Goal: Task Accomplishment & Management: Manage account settings

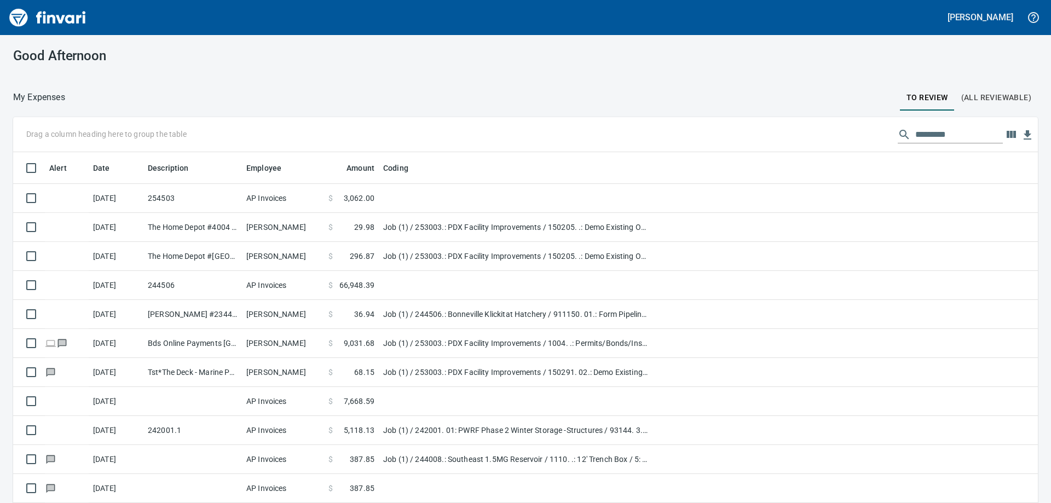
scroll to position [374, 1000]
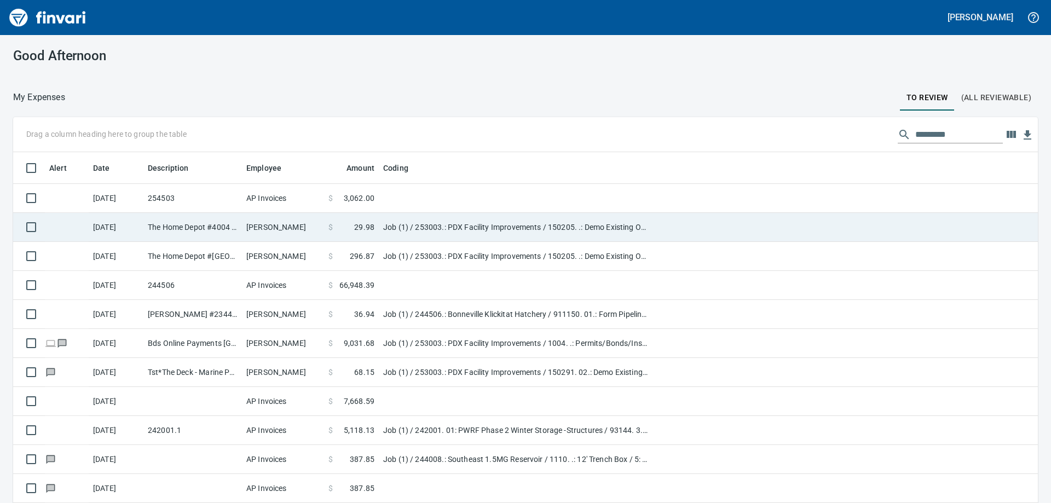
click at [467, 223] on td "Job (1) / 253003.: PDX Facility Improvements / 150205. .: Demo Existing Ops Tra…" at bounding box center [516, 227] width 274 height 29
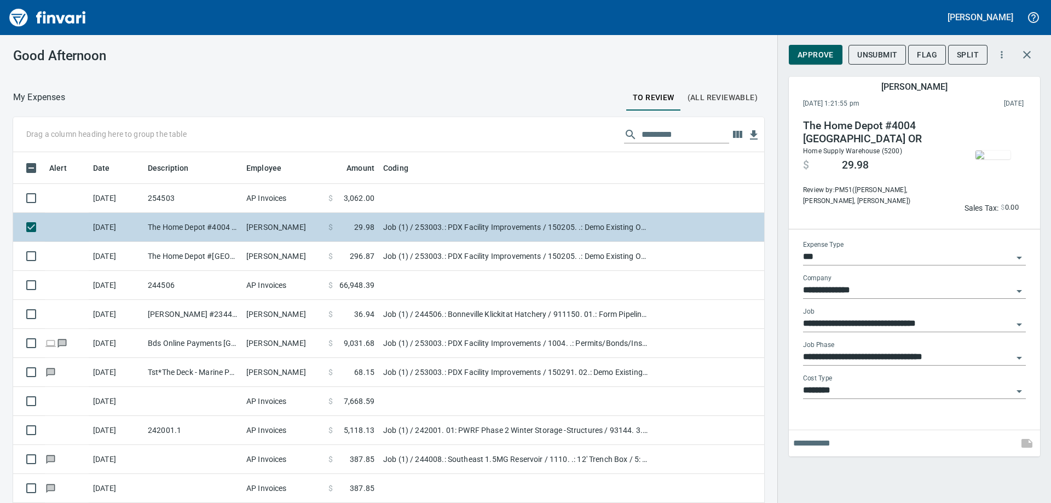
scroll to position [374, 726]
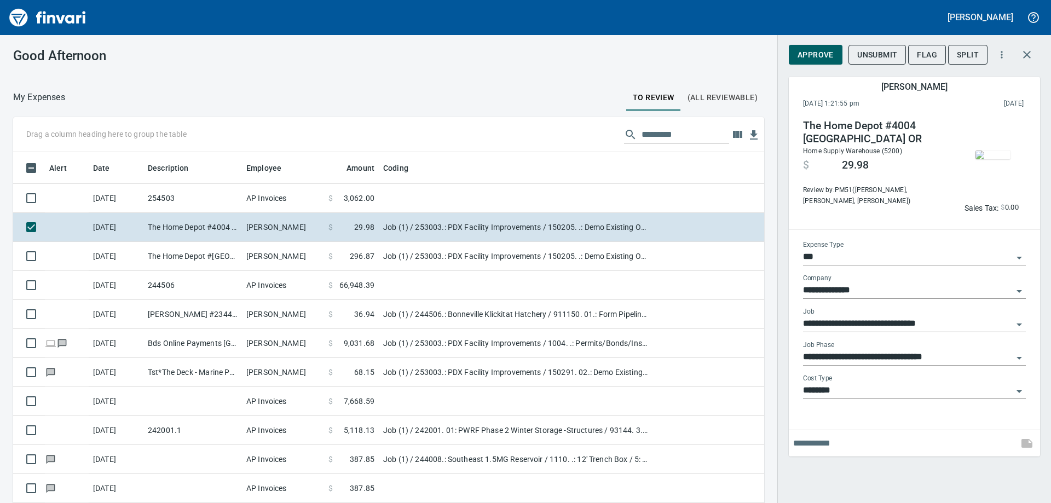
click at [998, 155] on img "button" at bounding box center [992, 154] width 35 height 9
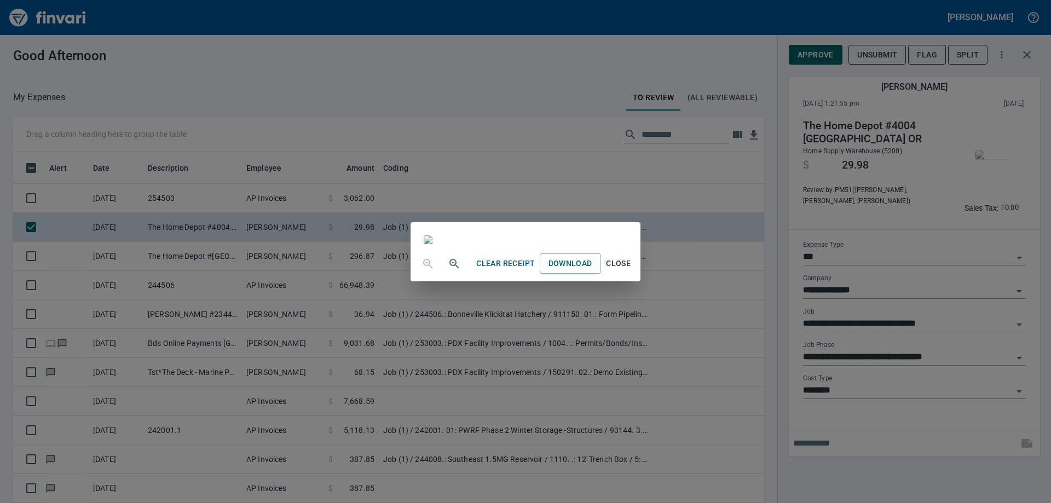
click at [254, 43] on div "Clear Receipt Download Close" at bounding box center [525, 251] width 1051 height 503
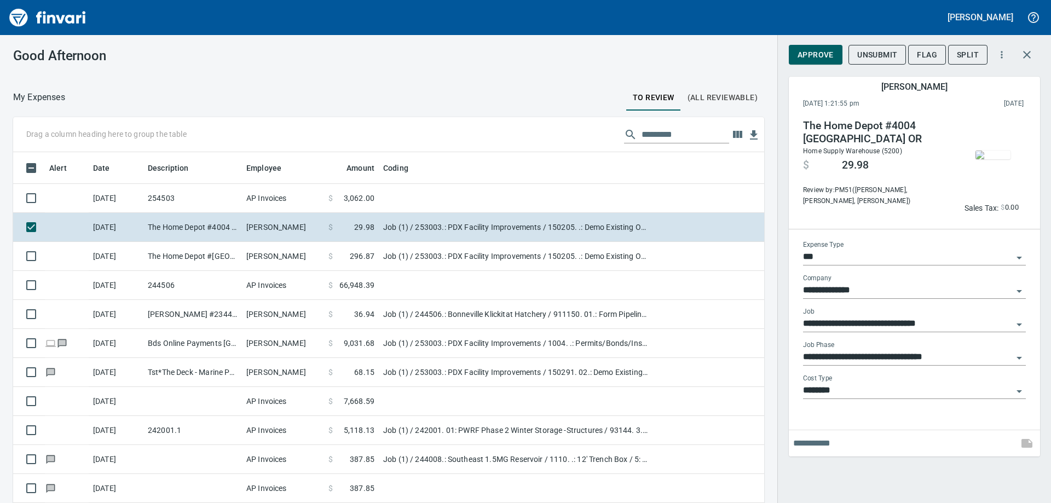
click at [805, 53] on span "Approve" at bounding box center [815, 55] width 36 height 14
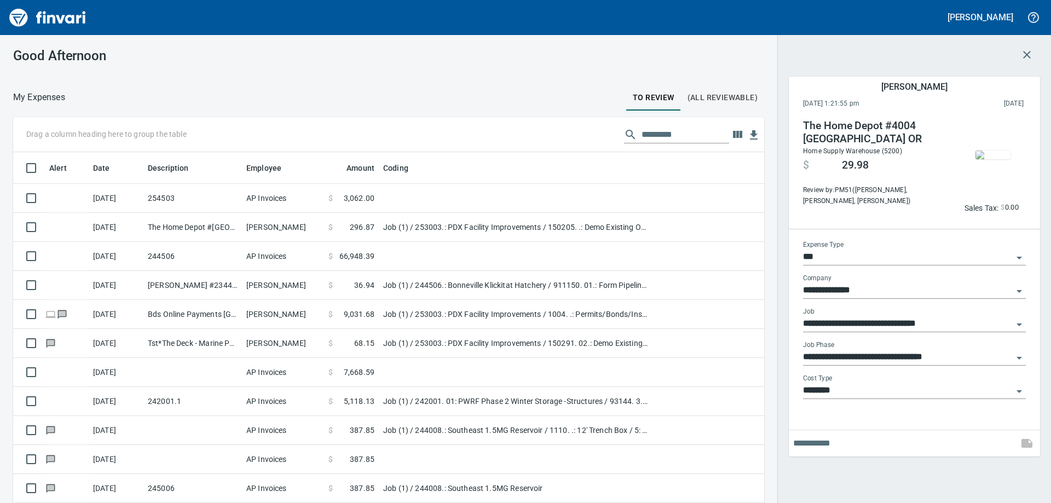
scroll to position [374, 734]
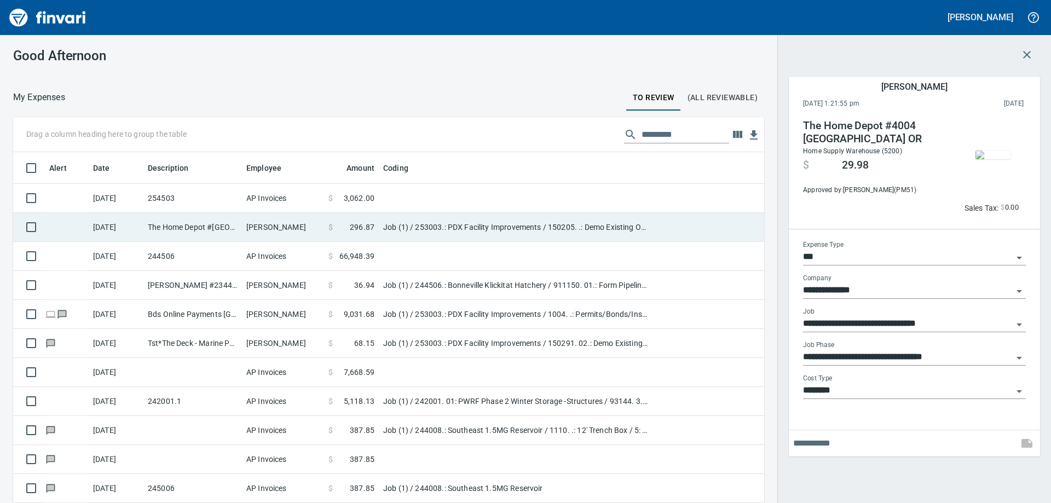
click at [414, 221] on td "Job (1) / 253003.: PDX Facility Improvements / 150205. .: Demo Existing Ops Tra…" at bounding box center [516, 227] width 274 height 29
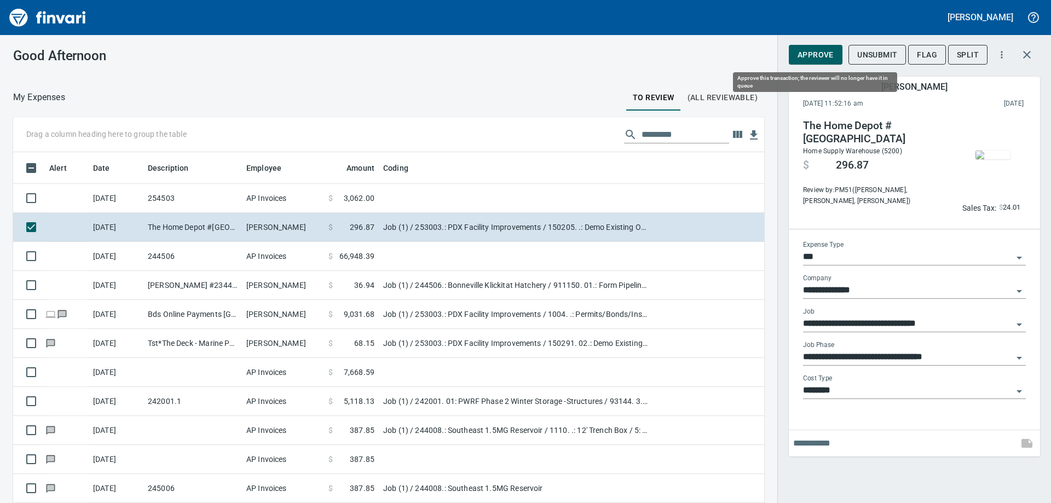
click at [814, 61] on button "Approve" at bounding box center [815, 55] width 54 height 20
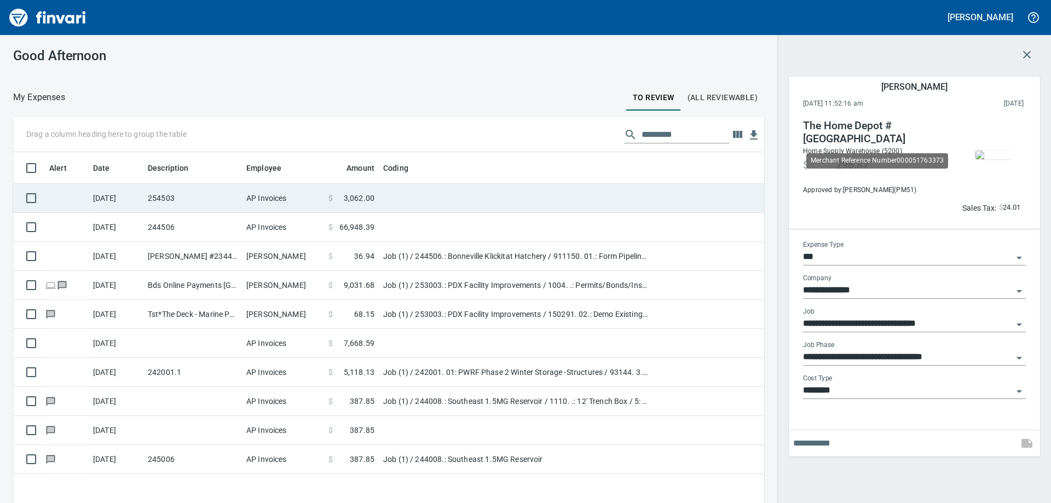
scroll to position [374, 734]
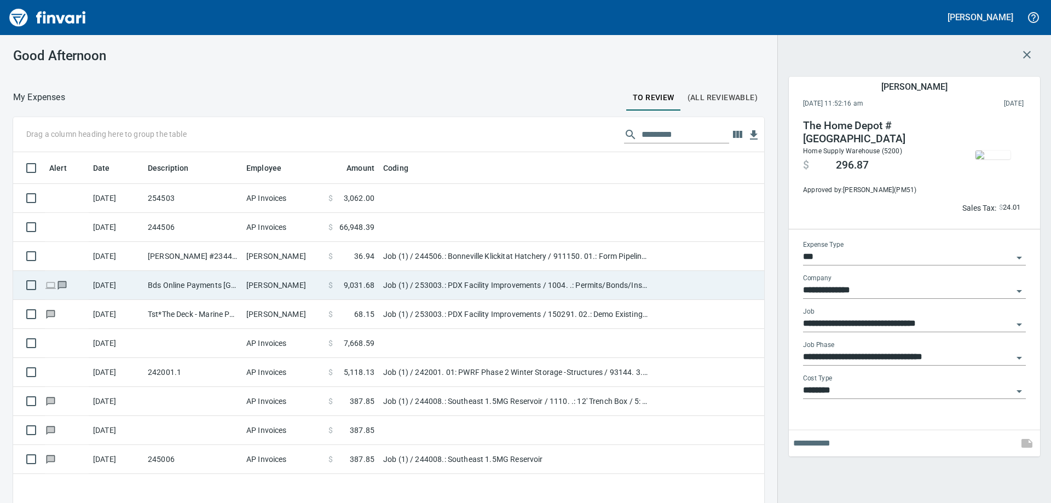
click at [556, 286] on td "Job (1) / 253003.: PDX Facility Improvements / 1004. .: Permits/Bonds/Insurance…" at bounding box center [516, 285] width 274 height 29
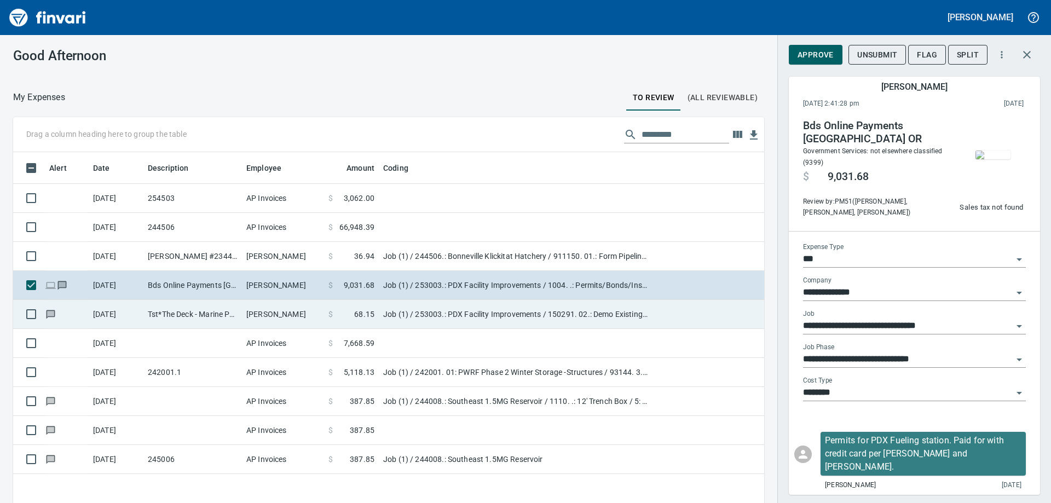
click at [437, 317] on td "Job (1) / 253003.: PDX Facility Improvements / 150291. 02.: Demo Existing Fuel …" at bounding box center [516, 314] width 274 height 29
type input "**********"
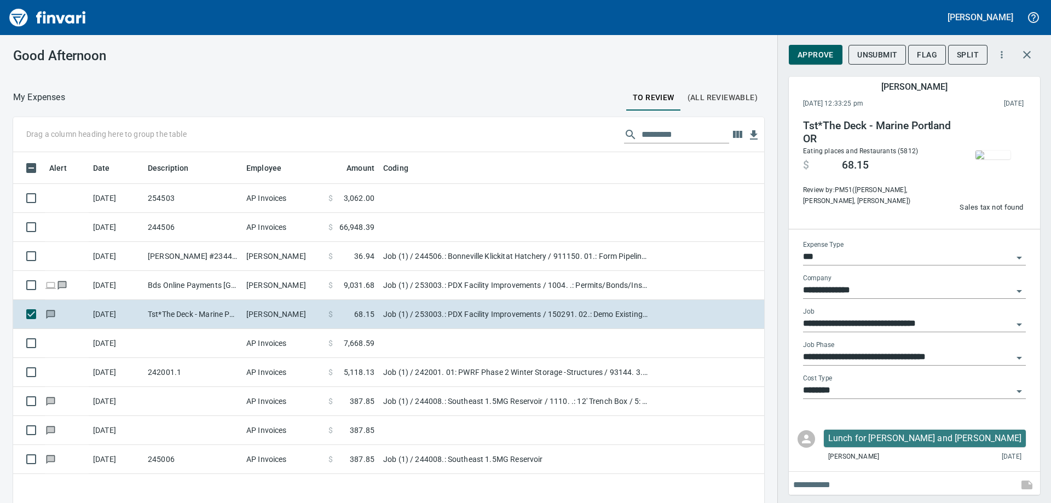
click at [991, 153] on img "button" at bounding box center [992, 154] width 35 height 9
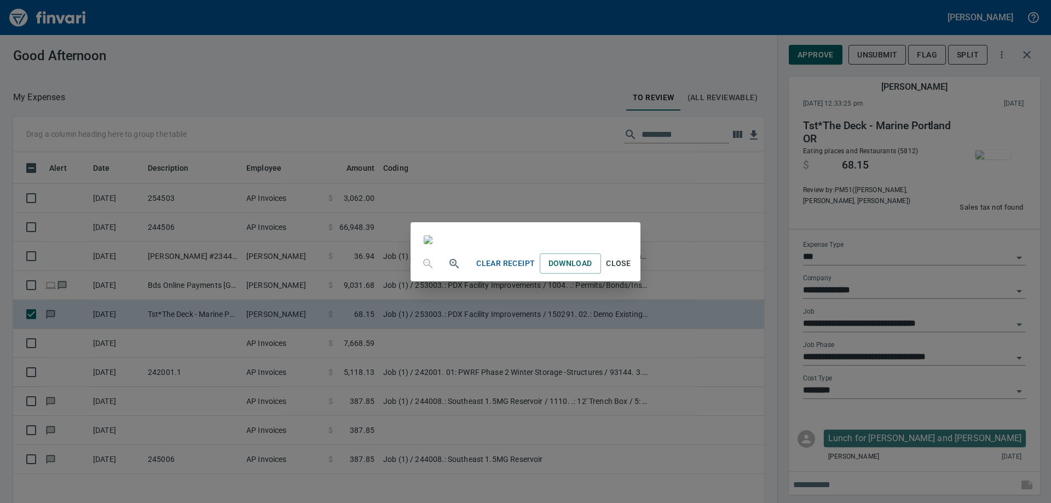
click at [163, 69] on div "Clear Receipt Download Close" at bounding box center [525, 251] width 1051 height 503
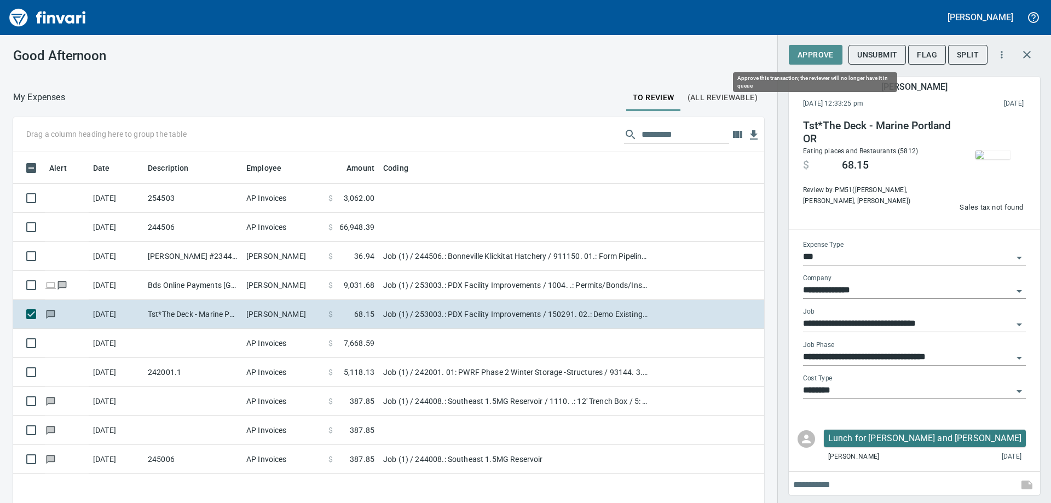
click at [822, 60] on span "Approve" at bounding box center [815, 55] width 36 height 14
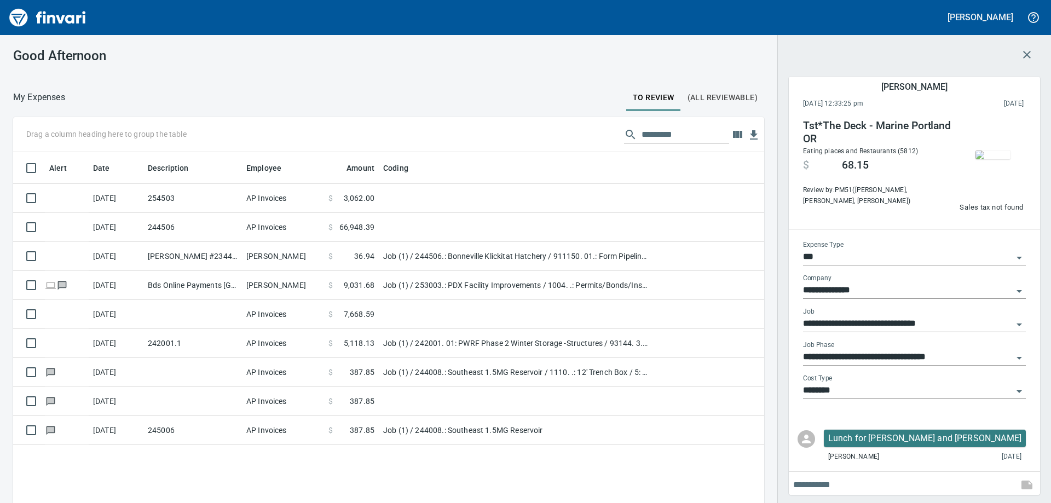
scroll to position [374, 734]
click at [348, 73] on div "Good Afternoon" at bounding box center [388, 56] width 777 height 42
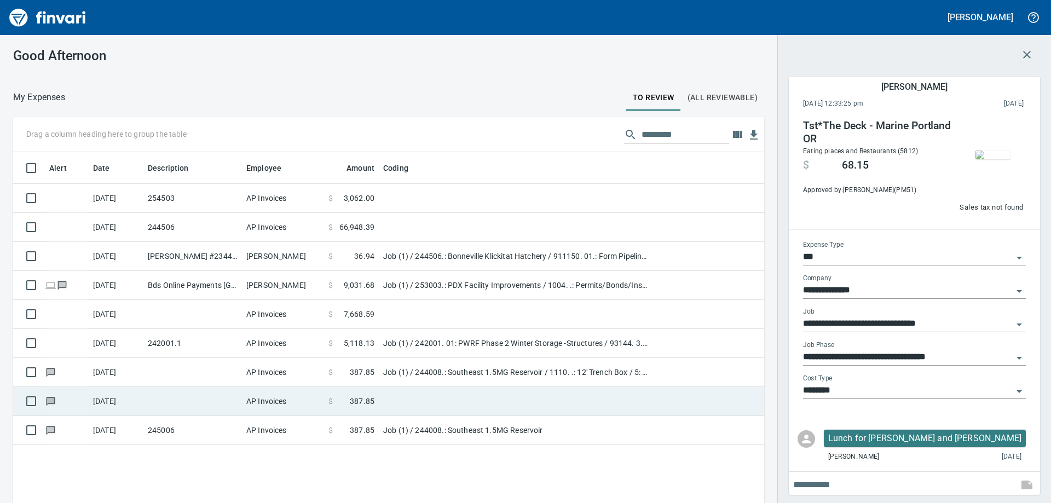
click at [221, 407] on td at bounding box center [192, 401] width 98 height 29
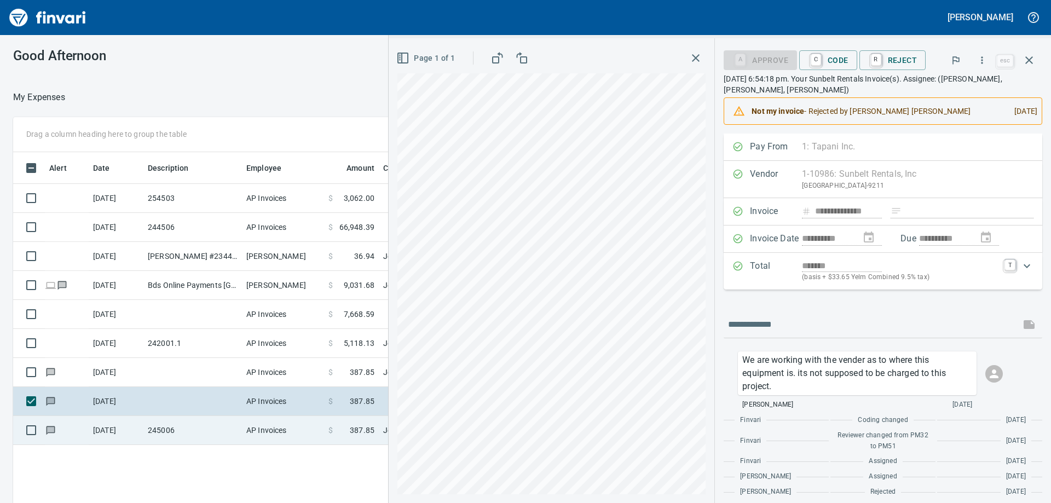
click at [241, 423] on td "245006" at bounding box center [192, 430] width 98 height 29
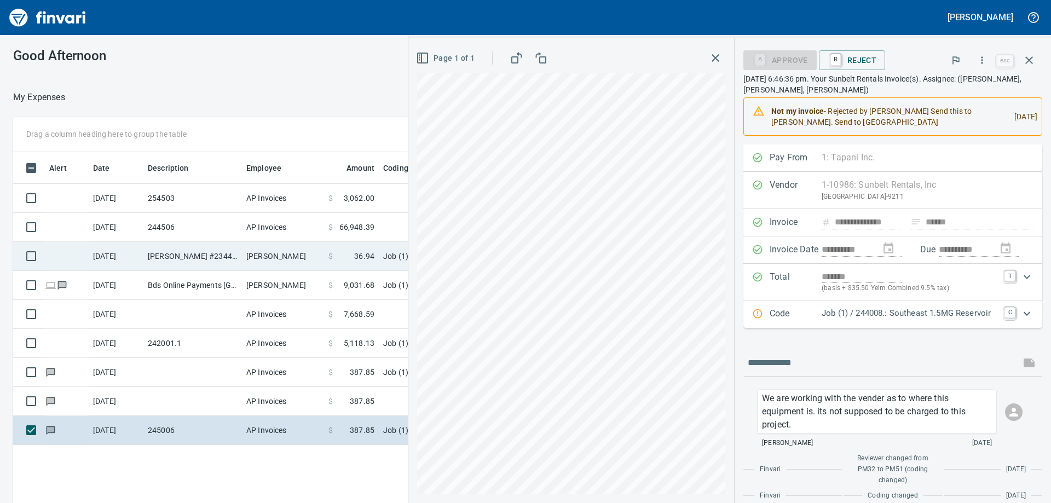
click at [228, 255] on td "[PERSON_NAME] #2344 Pasco WA" at bounding box center [192, 256] width 98 height 29
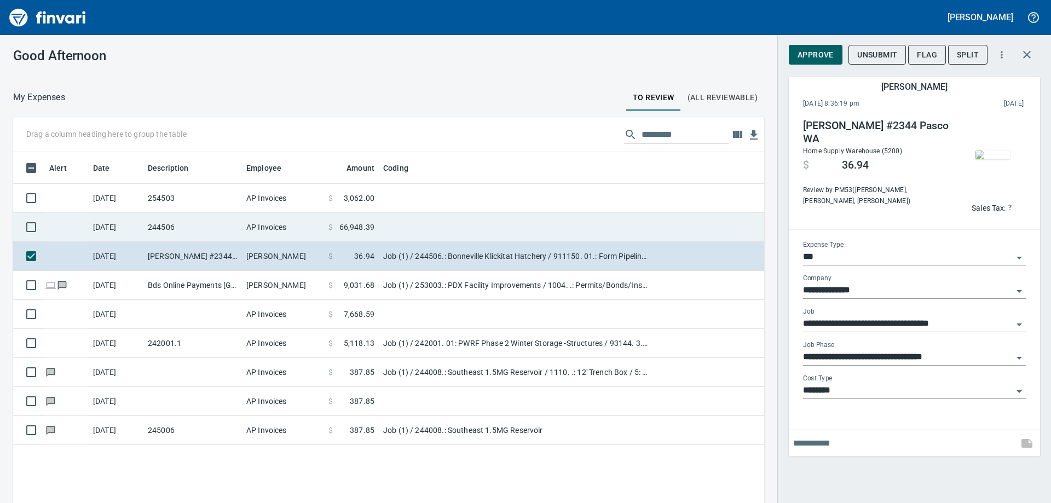
click at [233, 230] on td "244506" at bounding box center [192, 227] width 98 height 29
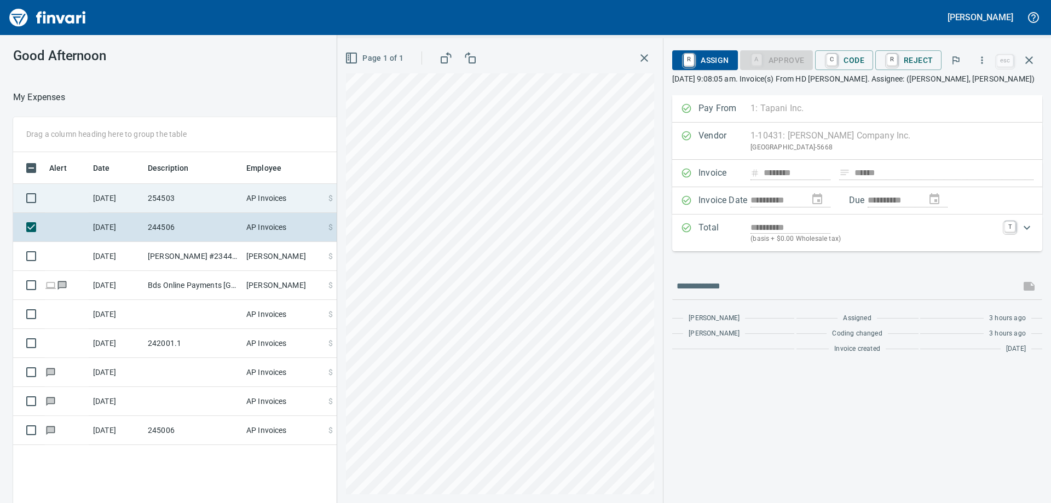
click at [213, 188] on td "254503" at bounding box center [192, 198] width 98 height 29
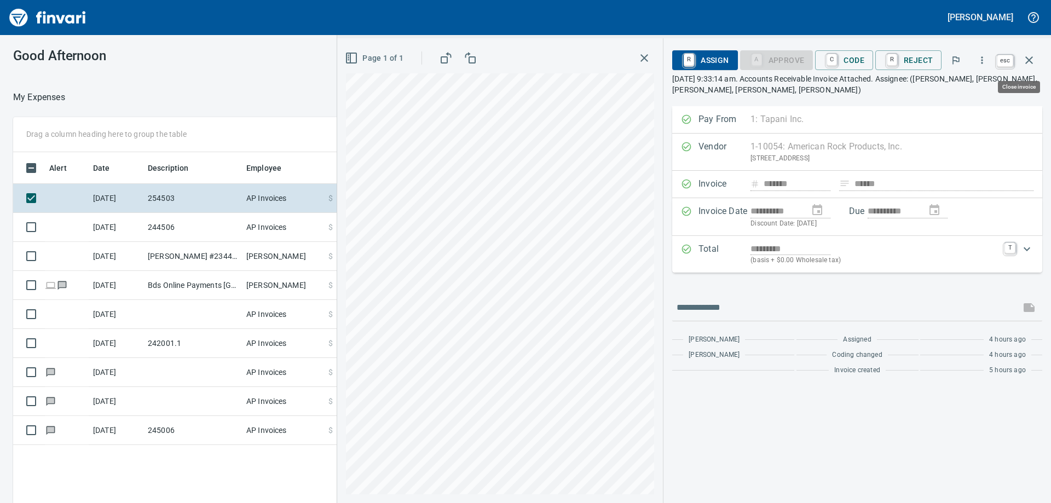
scroll to position [374, 734]
click at [1030, 57] on icon "button" at bounding box center [1028, 60] width 13 height 13
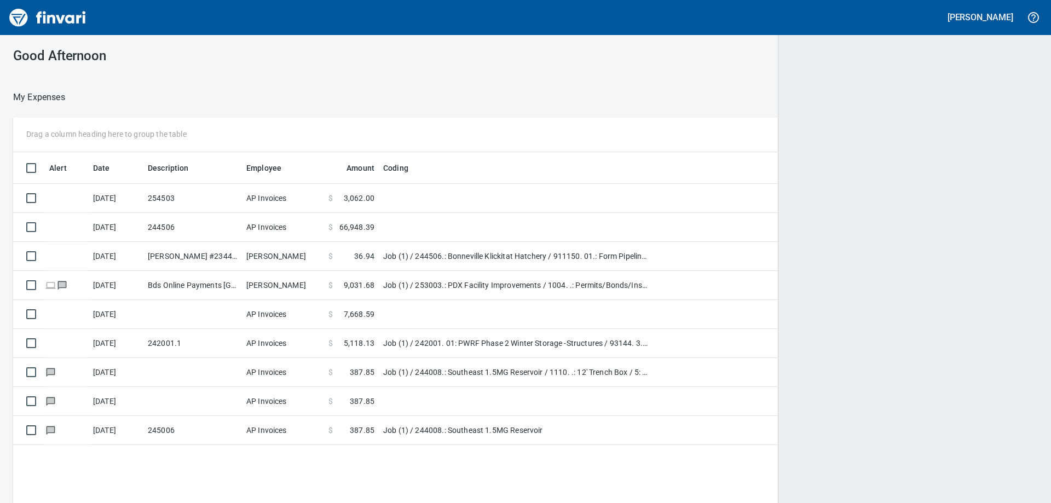
scroll to position [374, 1002]
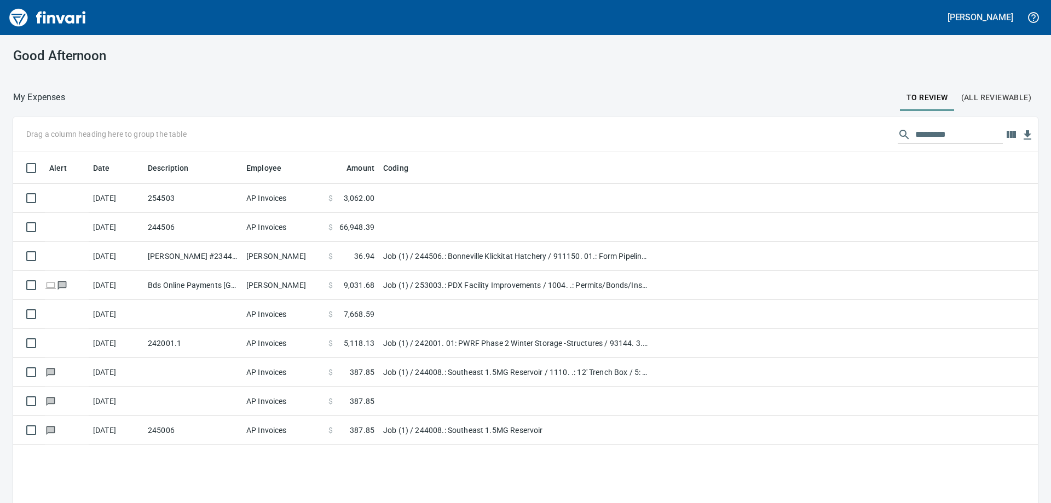
click at [1007, 88] on button "(All Reviewable)" at bounding box center [995, 97] width 83 height 26
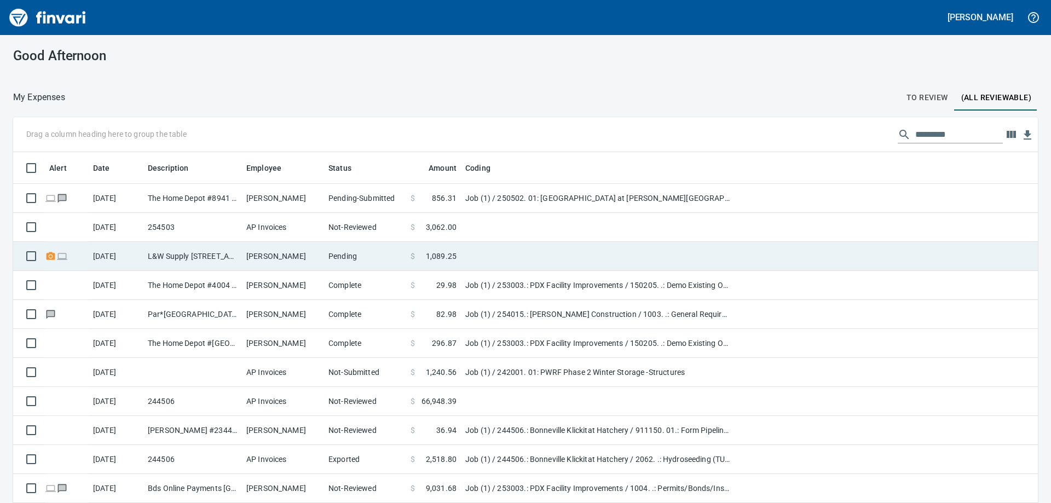
scroll to position [374, 1000]
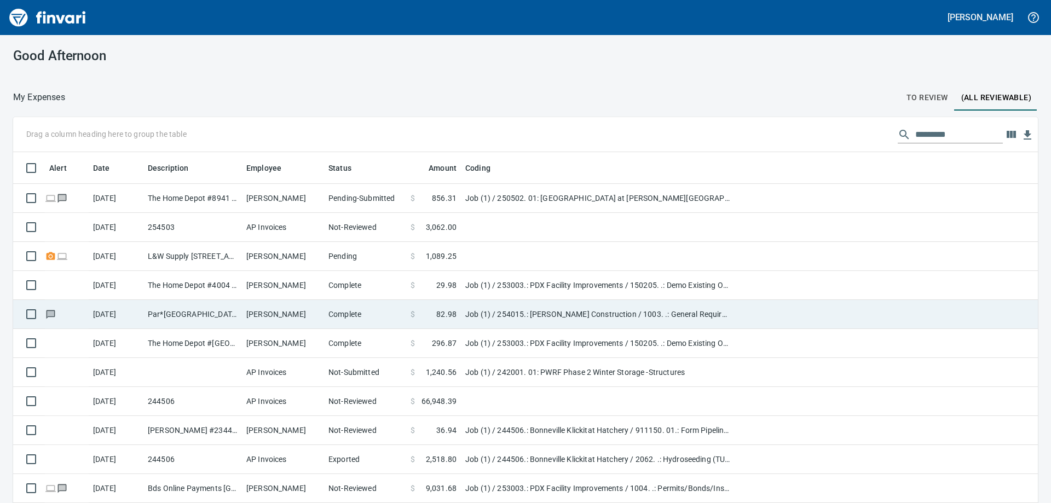
click at [346, 320] on td "Complete" at bounding box center [365, 314] width 82 height 29
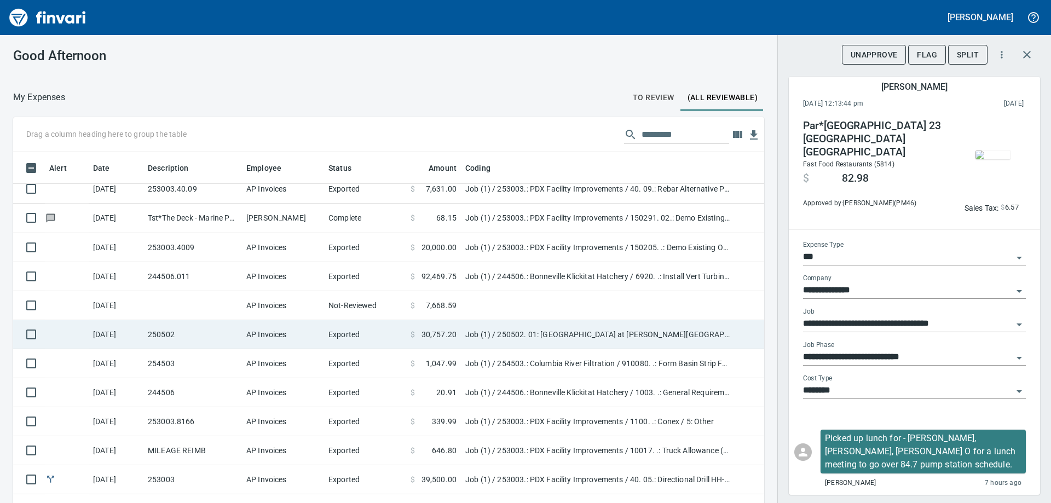
scroll to position [383, 0]
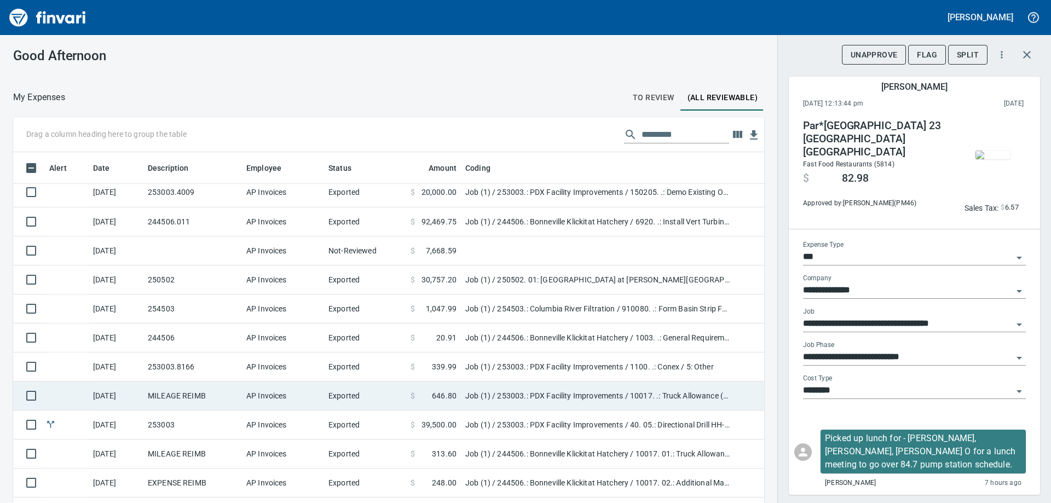
click at [554, 394] on td "Job (1) / 253003.: PDX Facility Improvements / 10017. .: Truck Allowance (PM) /…" at bounding box center [598, 395] width 274 height 29
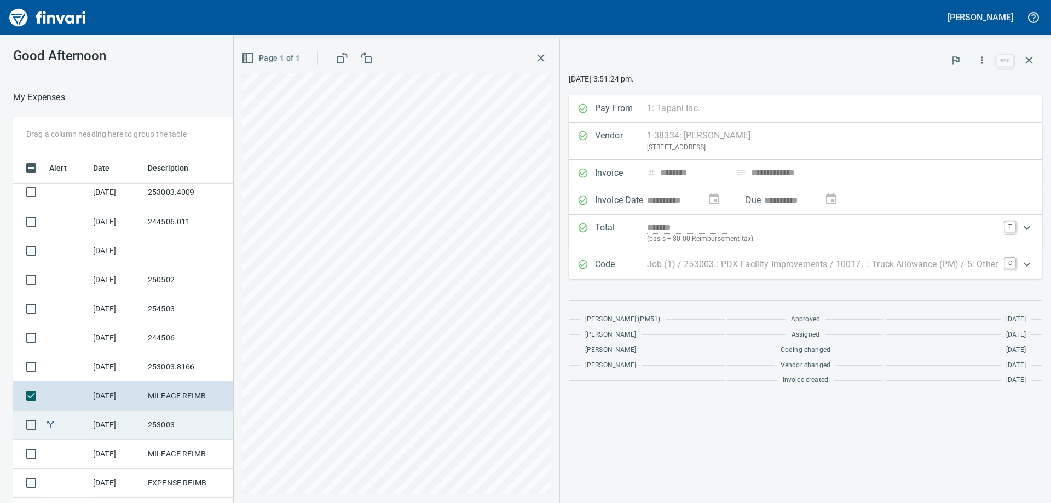
click at [179, 420] on td "253003" at bounding box center [192, 424] width 98 height 29
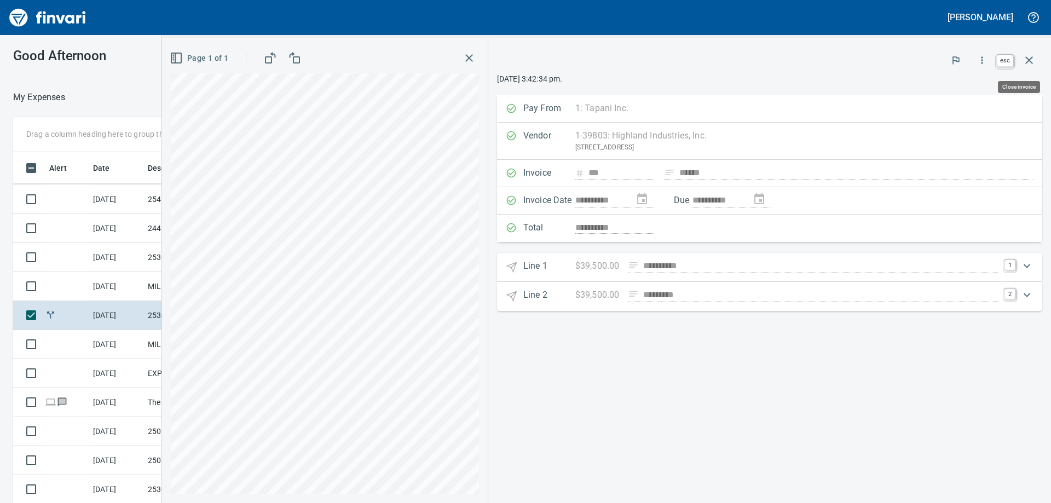
scroll to position [374, 726]
click at [1030, 57] on icon "button" at bounding box center [1028, 60] width 13 height 13
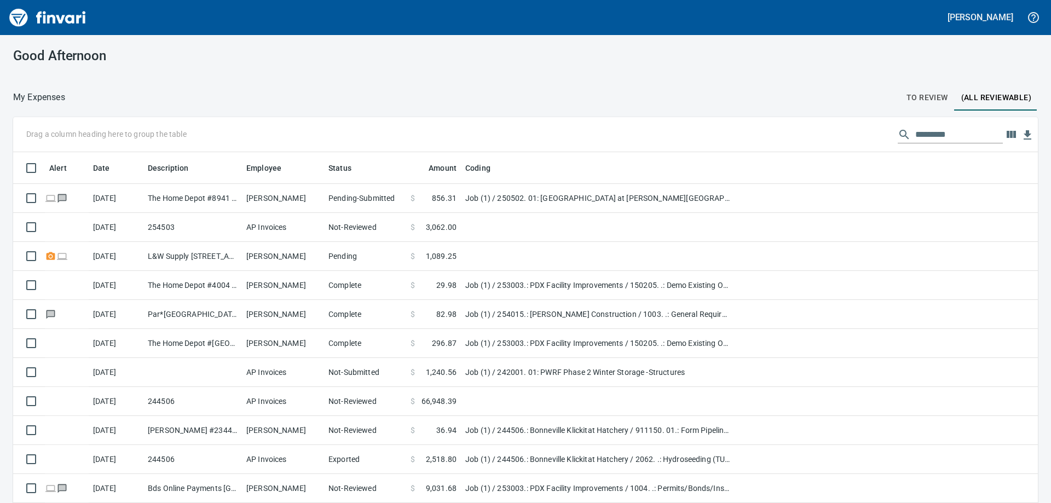
click at [271, 80] on div "Good Afternoon My Expenses To Review (All Reviewable) Drag a column heading her…" at bounding box center [525, 269] width 1051 height 468
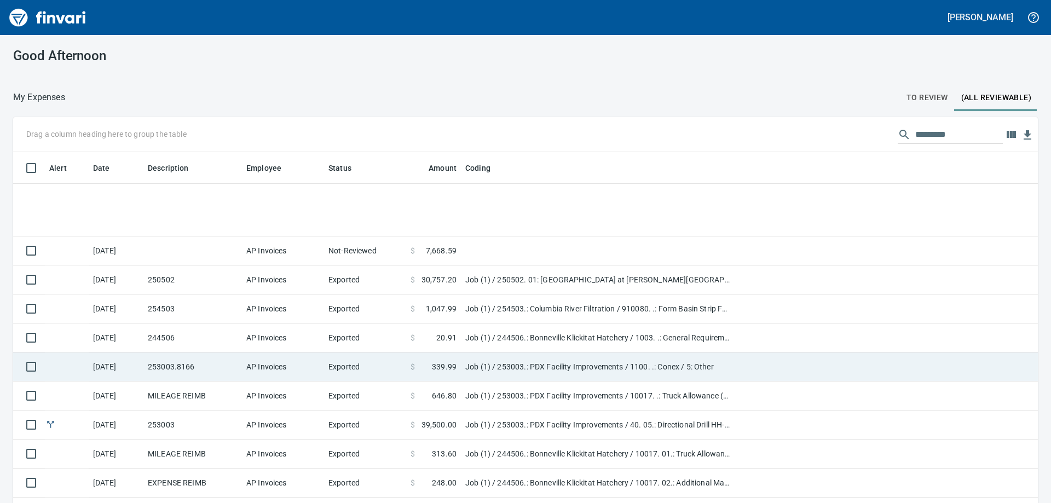
scroll to position [547, 0]
